Goal: Transaction & Acquisition: Purchase product/service

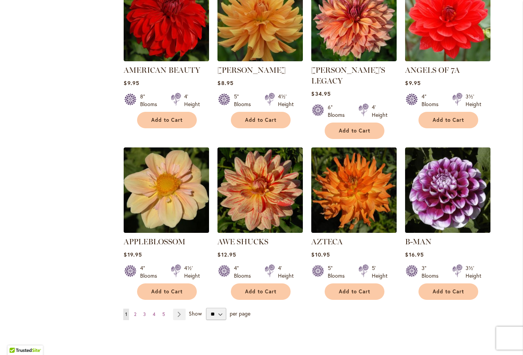
scroll to position [521, 0]
click at [213, 308] on select "** ** ** **" at bounding box center [216, 314] width 20 height 12
select select "**"
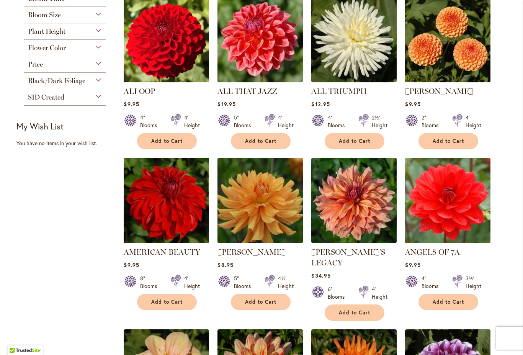
scroll to position [340, 0]
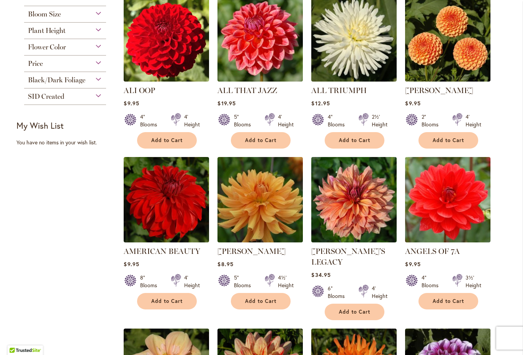
click at [247, 223] on img at bounding box center [260, 199] width 85 height 85
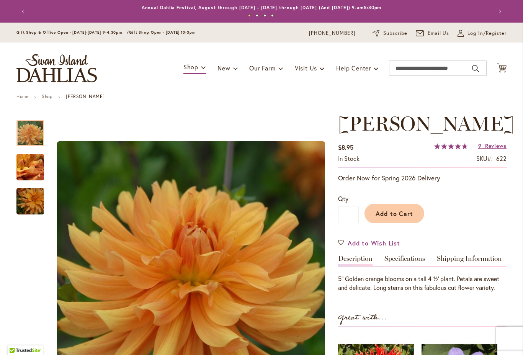
click at [18, 168] on img "ANDREW CHARLES" at bounding box center [30, 167] width 55 height 41
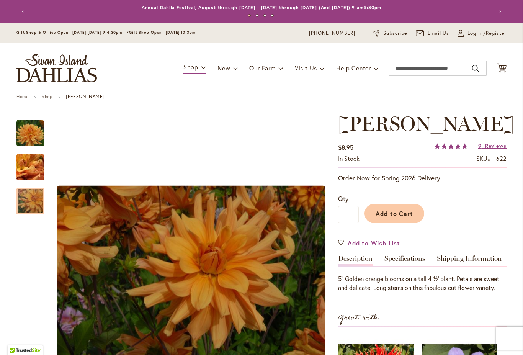
click at [41, 213] on img "ANDREW CHARLES" at bounding box center [30, 201] width 55 height 37
click at [392, 218] on span "Add to Cart" at bounding box center [395, 214] width 38 height 8
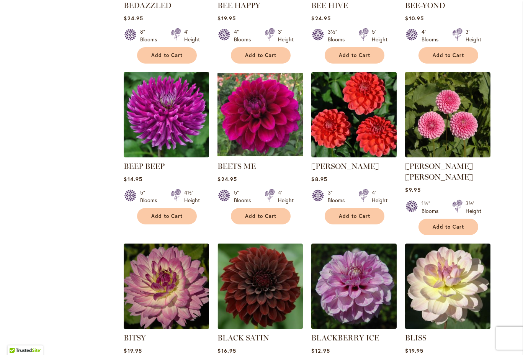
scroll to position [1240, 0]
click at [79, 264] on div "Filter by: Filter By: Category Best Sellers 29 items New 3 items New & Exclusive" at bounding box center [261, 226] width 490 height 2708
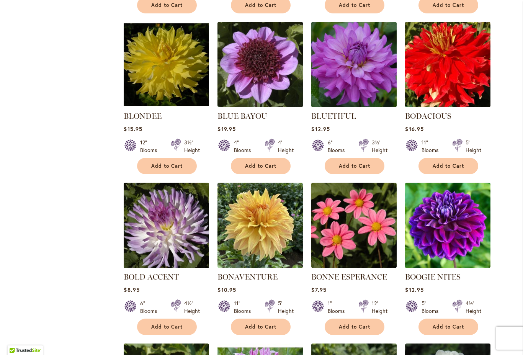
scroll to position [1624, 0]
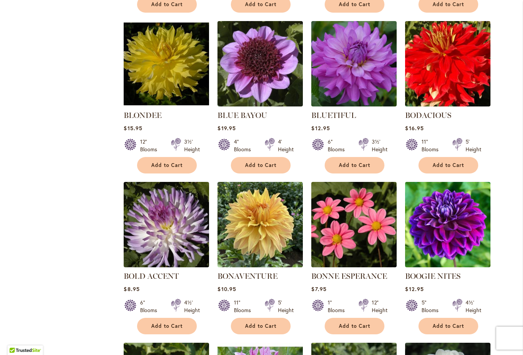
click at [236, 234] on img at bounding box center [260, 224] width 85 height 85
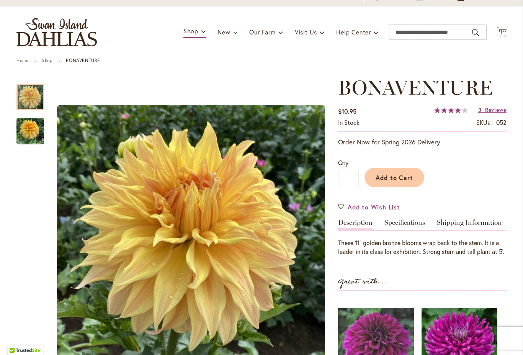
scroll to position [38, 0]
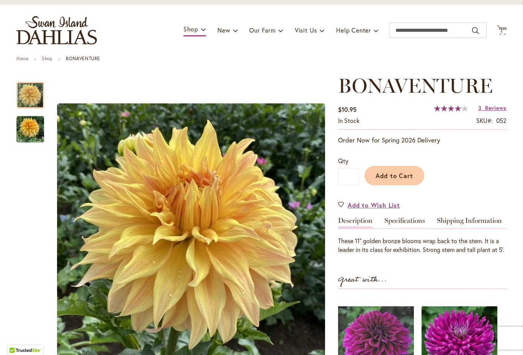
click at [385, 172] on span "Add to Cart" at bounding box center [395, 176] width 38 height 8
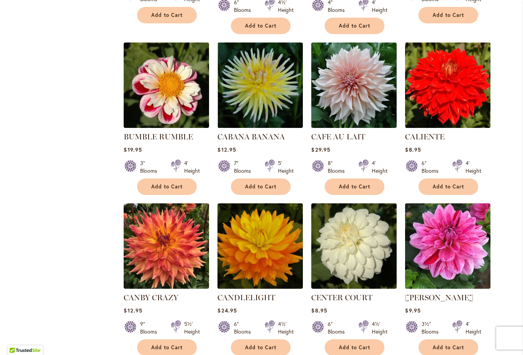
scroll to position [2259, 0]
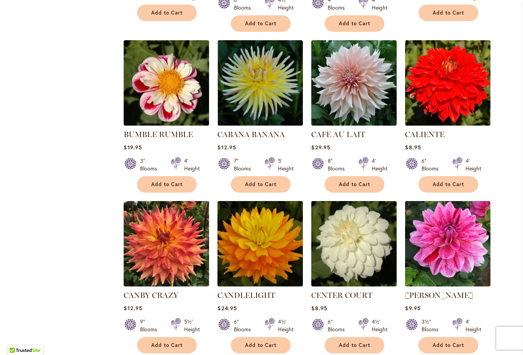
click at [158, 247] on img at bounding box center [166, 243] width 85 height 85
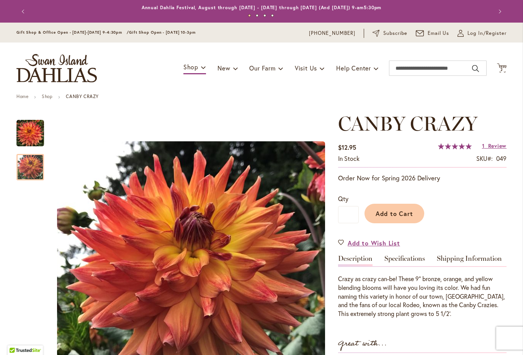
click at [27, 172] on img "Canby Crazy" at bounding box center [30, 168] width 28 height 28
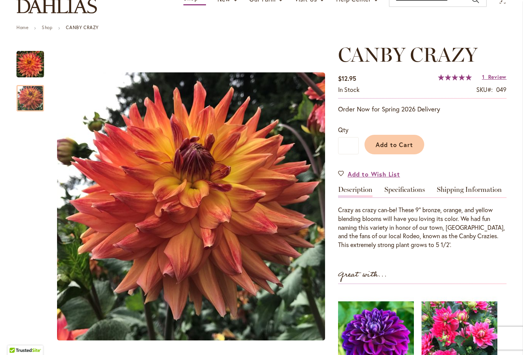
scroll to position [71, 0]
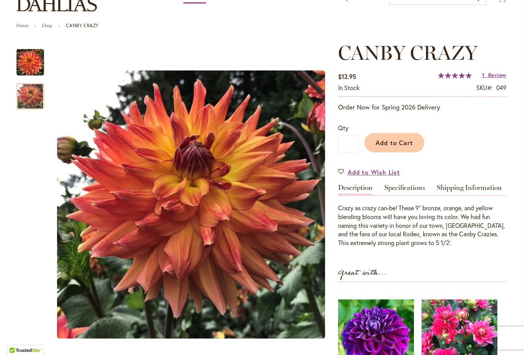
click at [392, 142] on span "Add to Cart" at bounding box center [395, 143] width 38 height 8
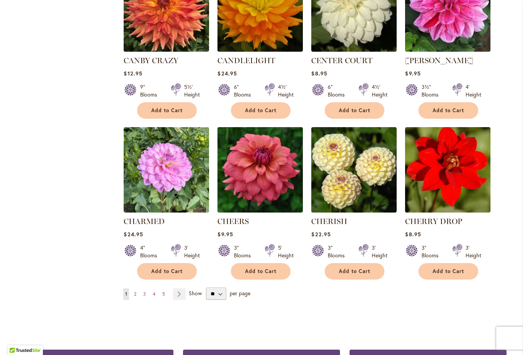
scroll to position [2495, 0]
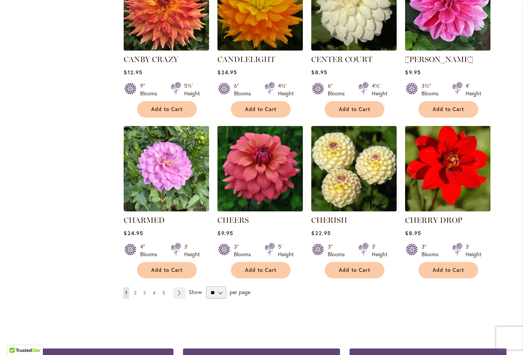
click at [129, 287] on strong "You're currently reading page 1" at bounding box center [126, 292] width 6 height 11
click at [132, 287] on link "Page 2" at bounding box center [135, 292] width 6 height 11
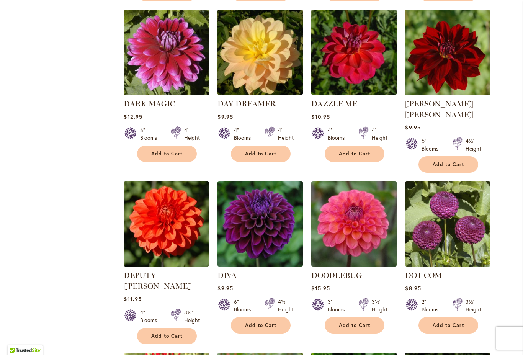
scroll to position [1134, 0]
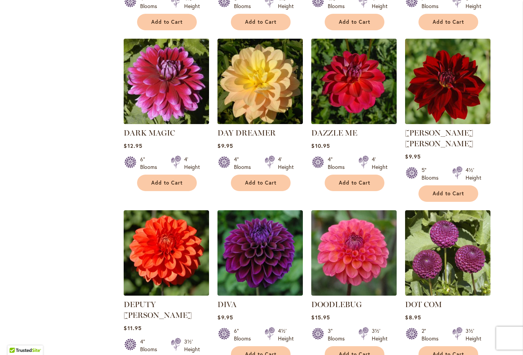
click at [346, 79] on img at bounding box center [353, 81] width 85 height 85
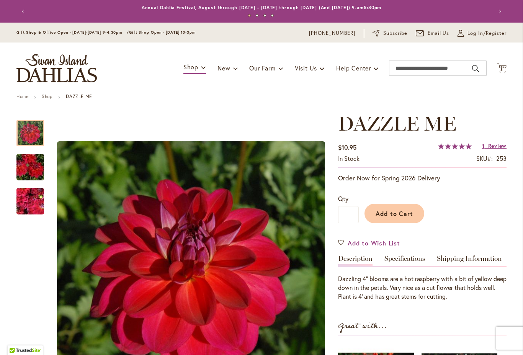
click at [20, 167] on img "DAZZLE ME" at bounding box center [30, 167] width 55 height 37
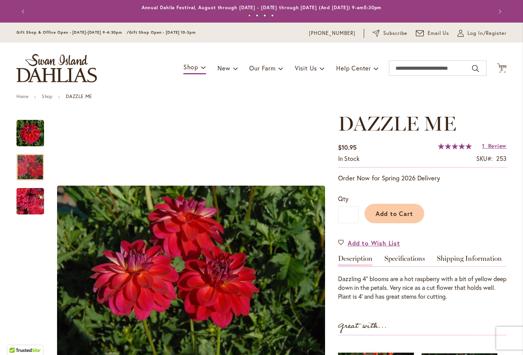
click at [27, 208] on img "DAZZLE ME" at bounding box center [30, 201] width 55 height 41
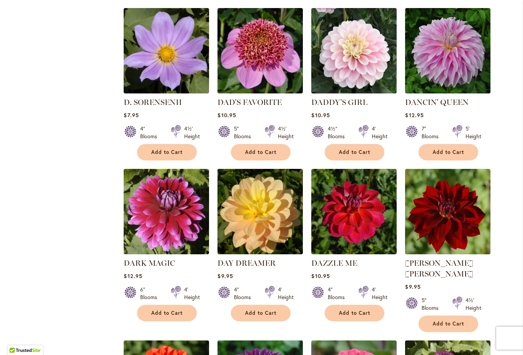
scroll to position [1005, 0]
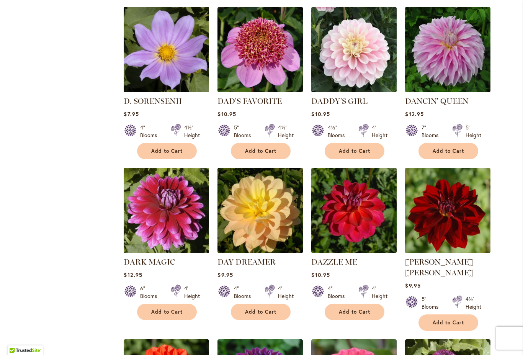
click at [441, 206] on img at bounding box center [447, 210] width 85 height 85
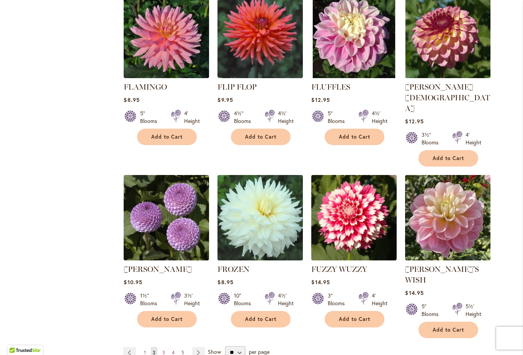
scroll to position [2518, 0]
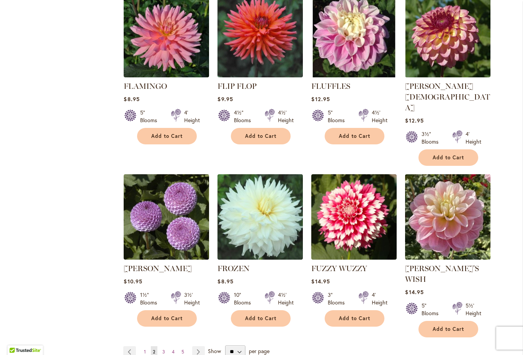
click at [161, 346] on link "Page 3" at bounding box center [164, 351] width 7 height 11
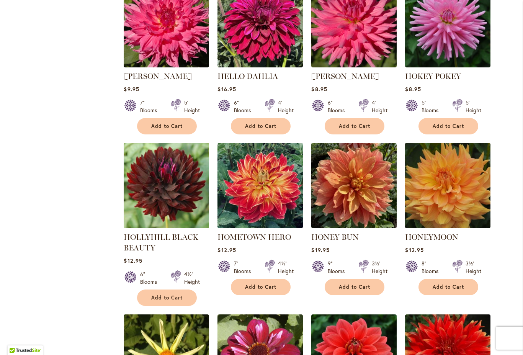
scroll to position [1371, 0]
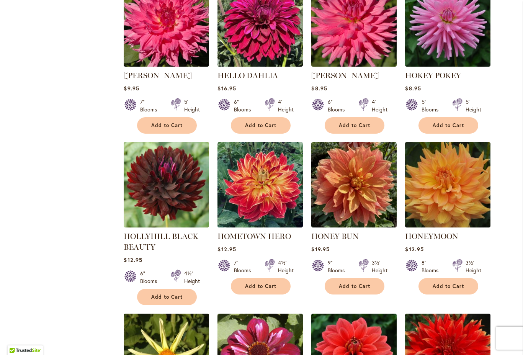
click at [432, 202] on img at bounding box center [447, 184] width 85 height 85
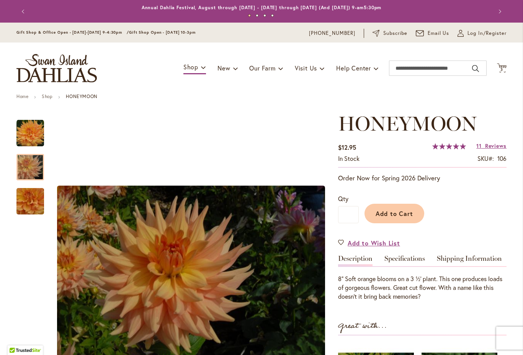
click at [23, 169] on img "Honeymoon" at bounding box center [30, 167] width 55 height 37
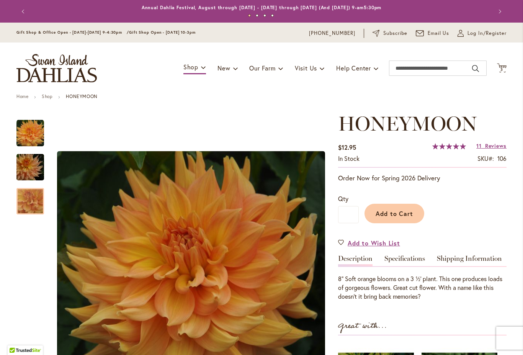
click at [26, 210] on img "Honeymoon" at bounding box center [30, 201] width 55 height 51
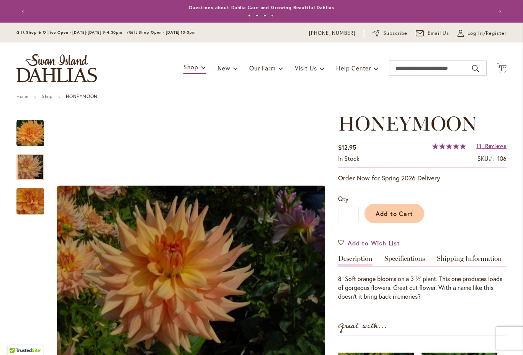
click at [26, 170] on img "Honeymoon" at bounding box center [30, 167] width 55 height 37
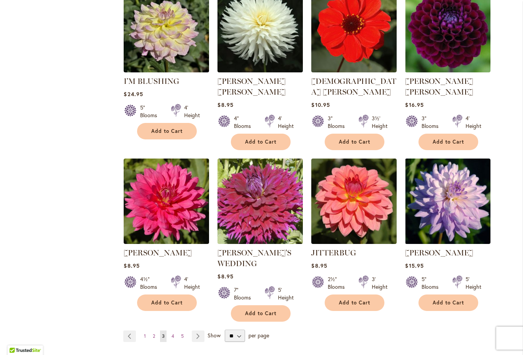
scroll to position [2521, 0]
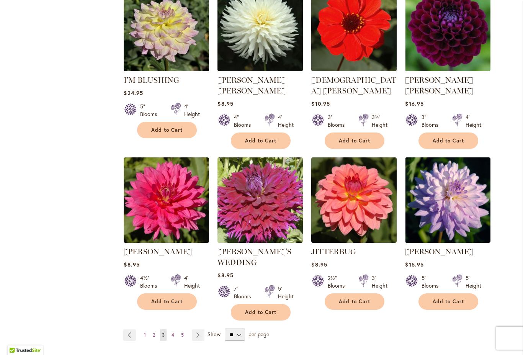
click at [170, 329] on link "Page 4" at bounding box center [173, 334] width 7 height 11
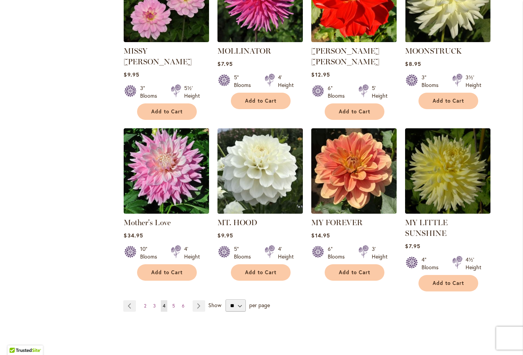
scroll to position [2540, 0]
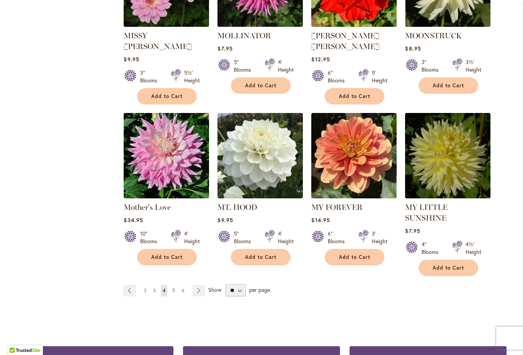
click at [172, 285] on link "Page 5" at bounding box center [173, 290] width 7 height 11
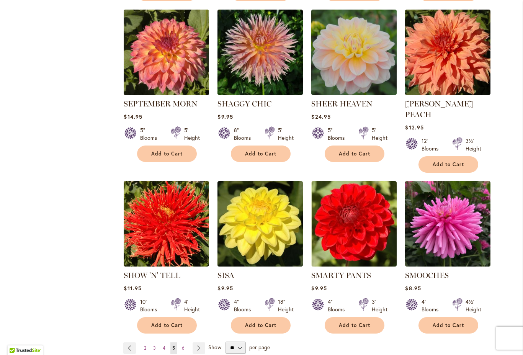
scroll to position [2474, 0]
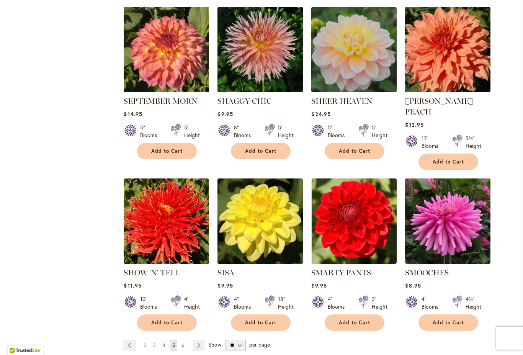
click at [180, 340] on link "Page 6" at bounding box center [183, 345] width 7 height 11
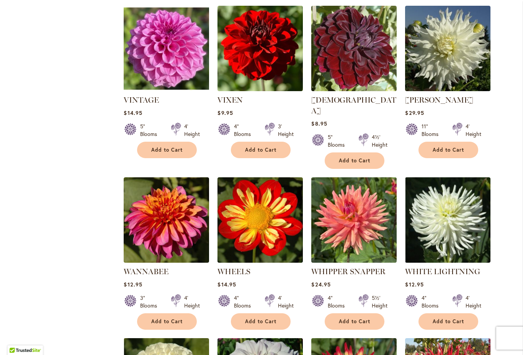
scroll to position [1789, 0]
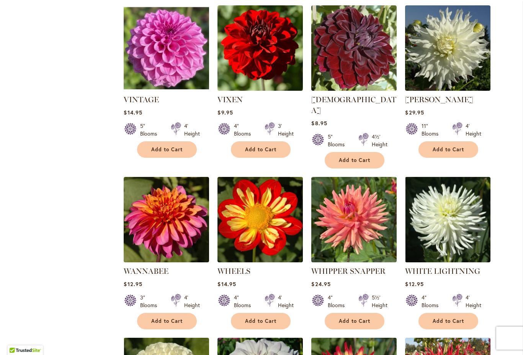
click at [144, 227] on img at bounding box center [166, 219] width 85 height 85
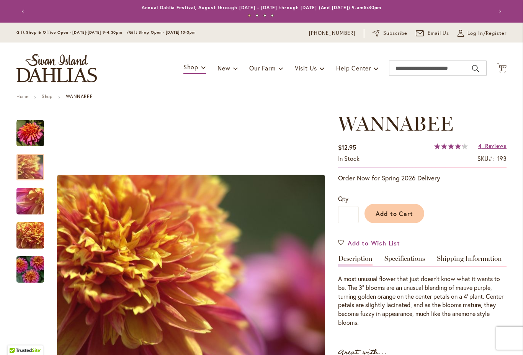
click at [25, 170] on img "WANNABEE" at bounding box center [30, 167] width 55 height 41
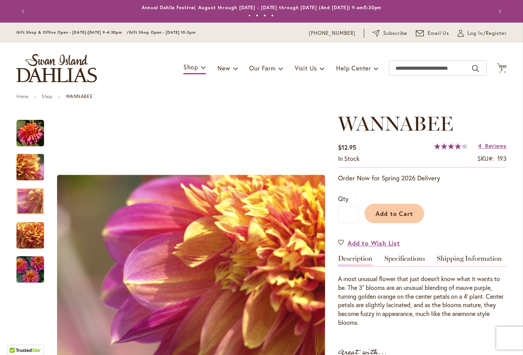
click at [23, 202] on img "WANNABEE" at bounding box center [30, 201] width 55 height 41
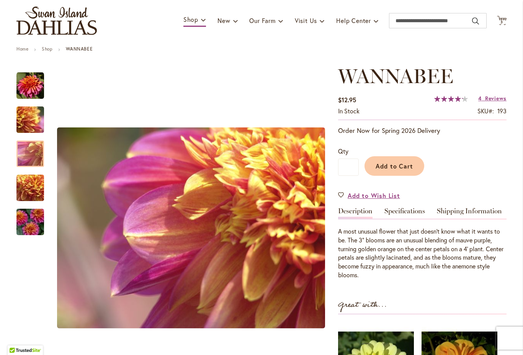
scroll to position [47, 0]
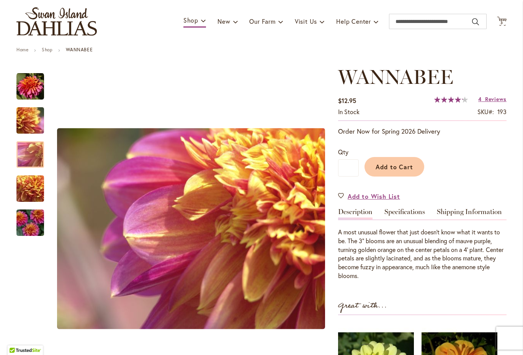
click at [27, 188] on img "WANNABEE" at bounding box center [30, 188] width 55 height 41
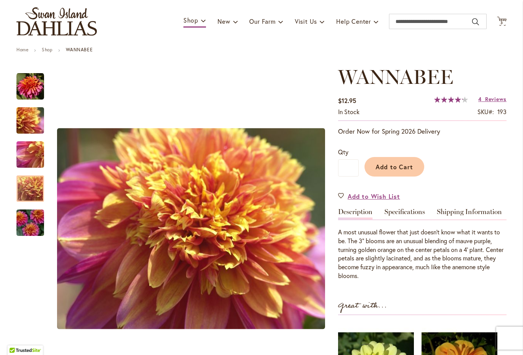
click at [30, 227] on img "WANNABEE" at bounding box center [30, 223] width 55 height 37
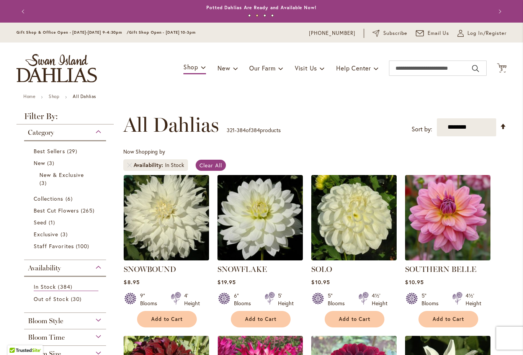
click at [503, 61] on div "Toggle Nav Shop Dahlia Tubers Collections Fresh Cut Dahlias Gardening Supplies …" at bounding box center [262, 68] width 506 height 51
click at [502, 69] on span "3" at bounding box center [502, 69] width 3 height 5
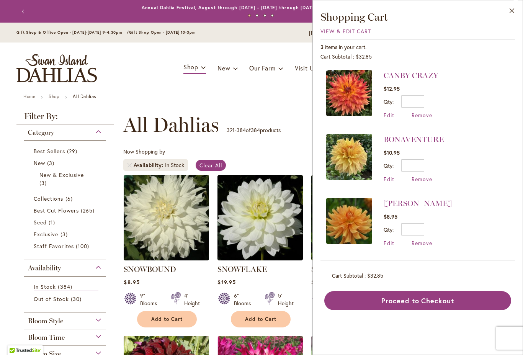
click at [421, 118] on span "Remove" at bounding box center [422, 114] width 21 height 7
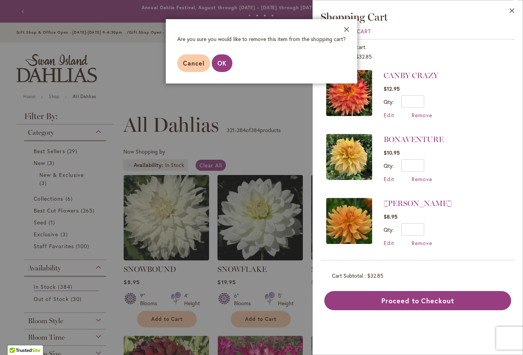
click at [219, 62] on span "OK" at bounding box center [222, 63] width 9 height 8
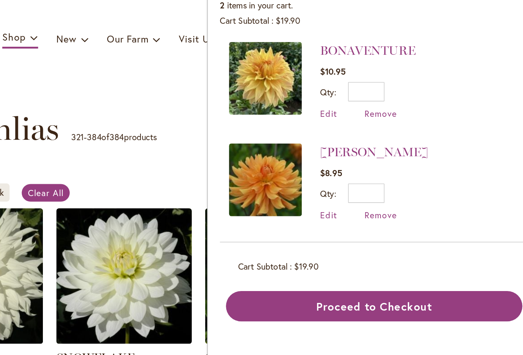
click at [412, 111] on span "Remove" at bounding box center [422, 114] width 21 height 7
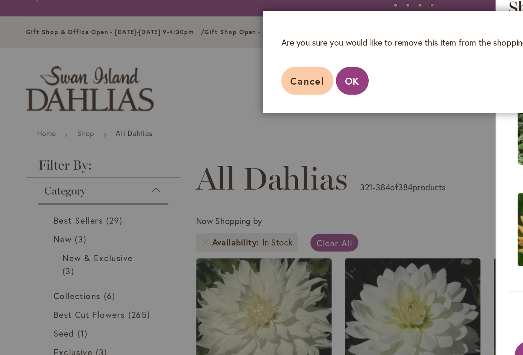
click at [226, 59] on span "OK" at bounding box center [222, 63] width 9 height 8
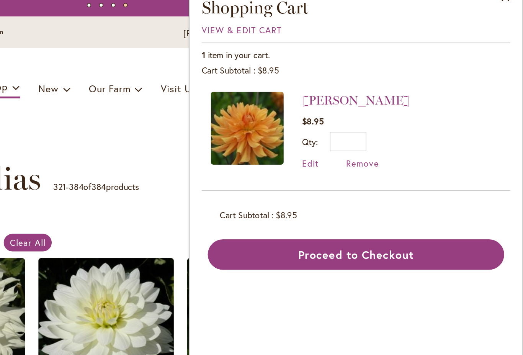
click at [324, 164] on button "Proceed to Checkout" at bounding box center [417, 172] width 187 height 19
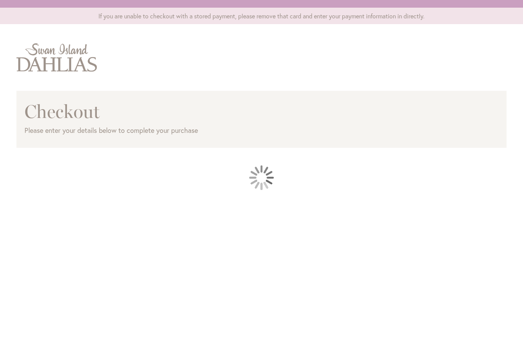
click at [495, 93] on div at bounding box center [261, 177] width 523 height 355
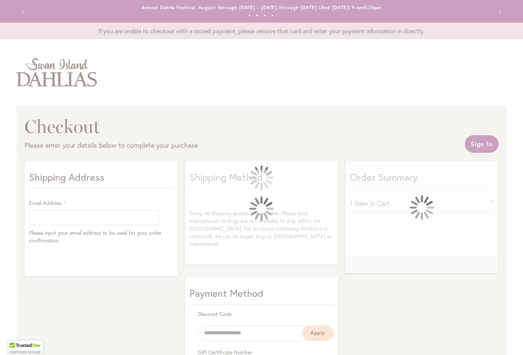
select select "**"
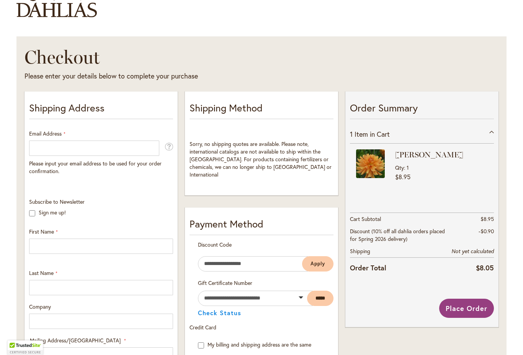
scroll to position [73, 0]
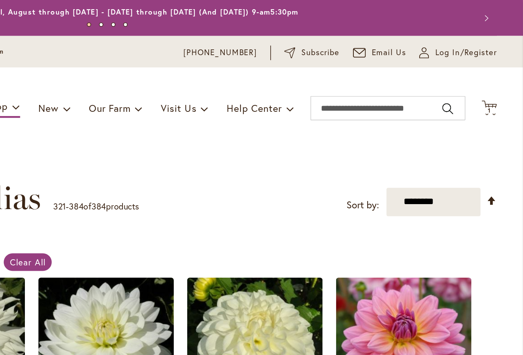
click at [498, 70] on span "1 1 items" at bounding box center [502, 70] width 8 height 4
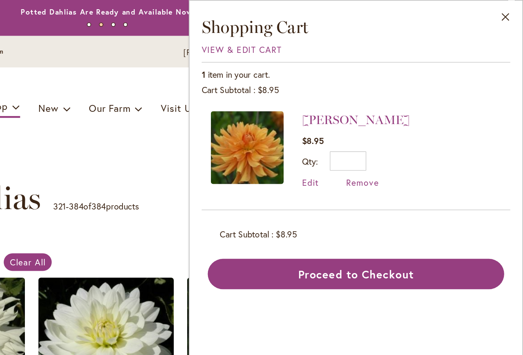
click at [412, 115] on span "Remove" at bounding box center [422, 114] width 21 height 7
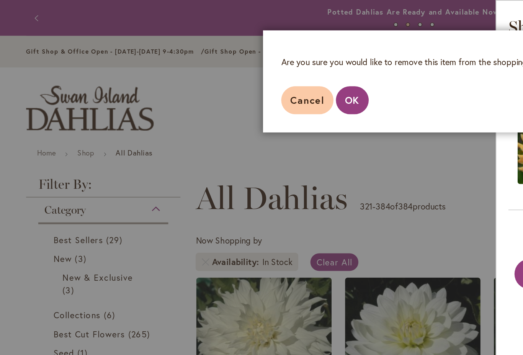
click at [225, 61] on span "OK" at bounding box center [222, 63] width 9 height 8
